Goal: Task Accomplishment & Management: Use online tool/utility

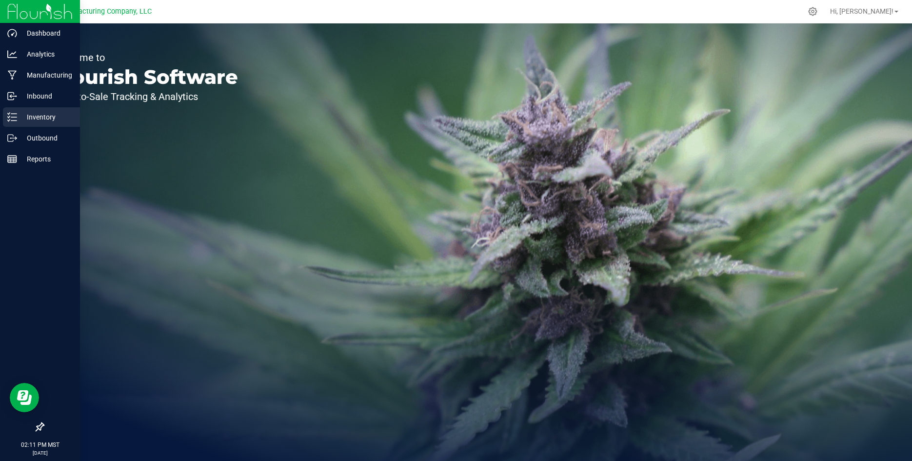
click at [39, 122] on p "Inventory" at bounding box center [46, 117] width 59 height 12
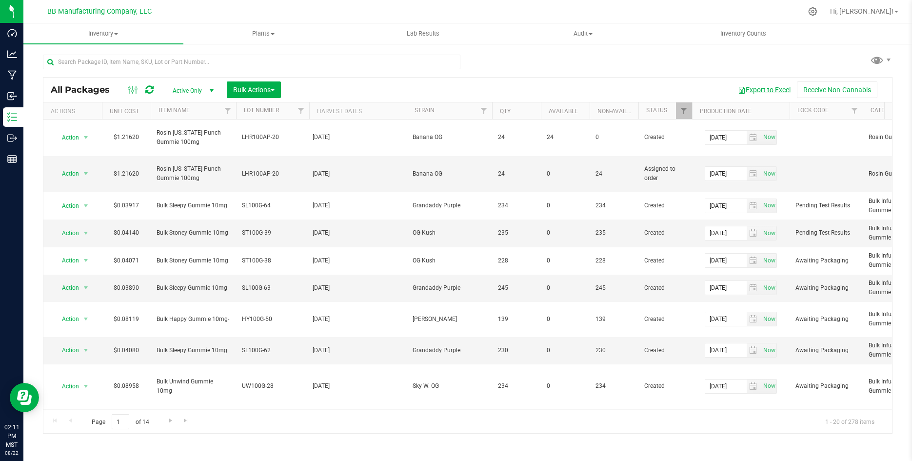
click at [751, 89] on button "Export to Excel" at bounding box center [763, 89] width 65 height 17
